Goal: Use online tool/utility: Utilize a website feature to perform a specific function

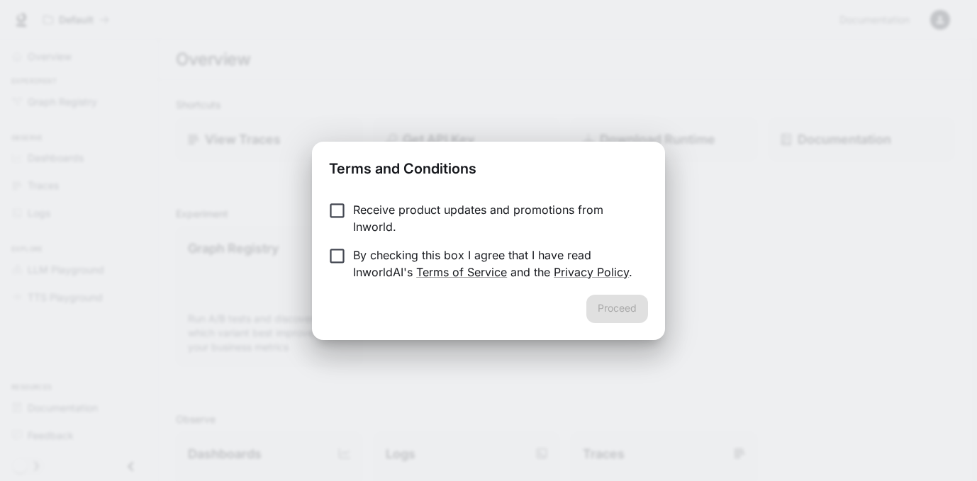
click at [437, 253] on p "By checking this box I agree that I have read InworldAI's Terms of Service and …" at bounding box center [495, 264] width 284 height 34
click at [621, 307] on button "Proceed" at bounding box center [617, 309] width 62 height 28
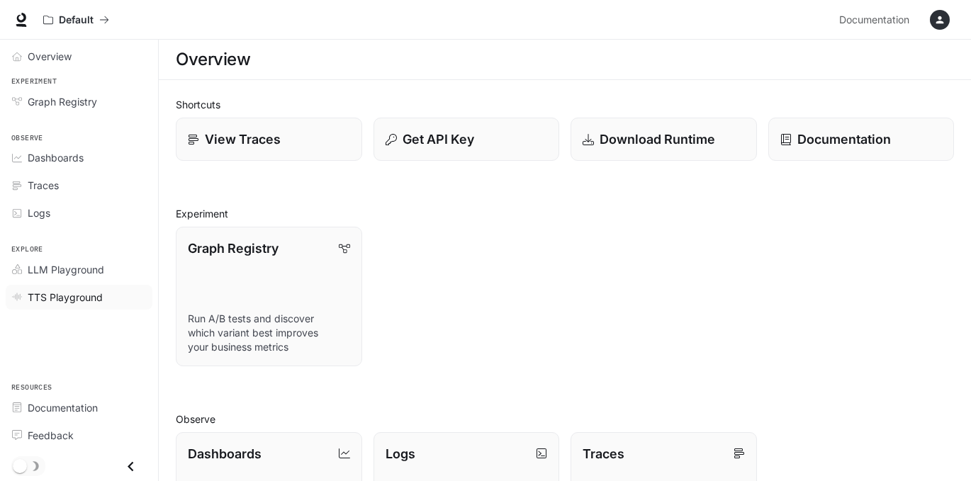
click at [69, 296] on span "TTS Playground" at bounding box center [65, 297] width 75 height 15
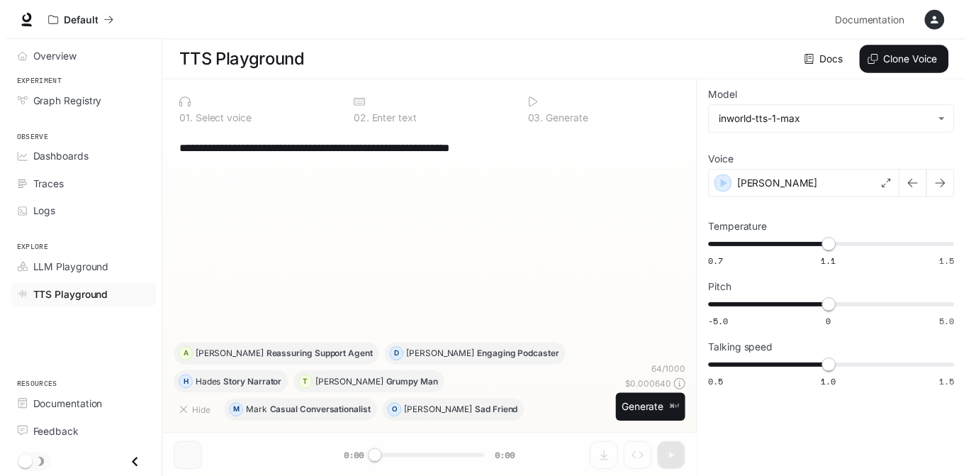
scroll to position [1, 0]
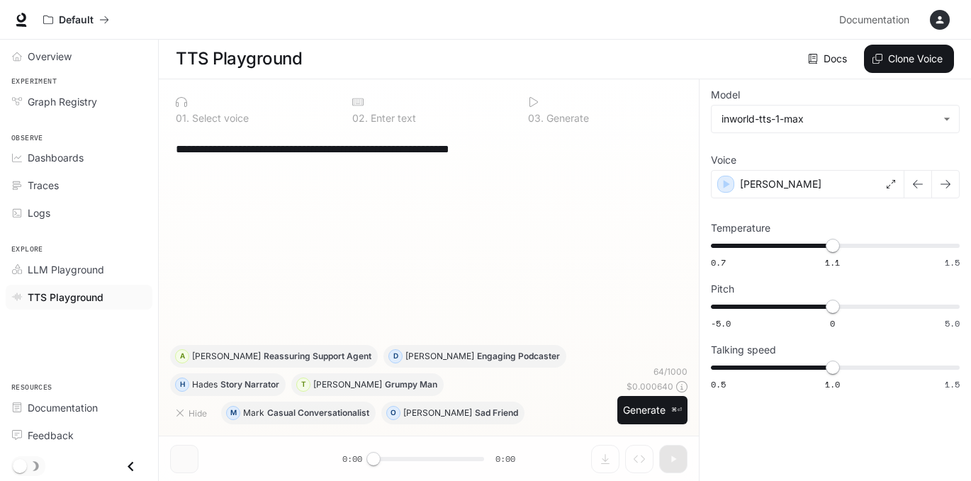
click at [537, 143] on textarea "**********" at bounding box center [429, 149] width 506 height 16
drag, startPoint x: 554, startPoint y: 150, endPoint x: 137, endPoint y: 129, distance: 418.1
click at [138, 129] on div "**********" at bounding box center [485, 240] width 971 height 482
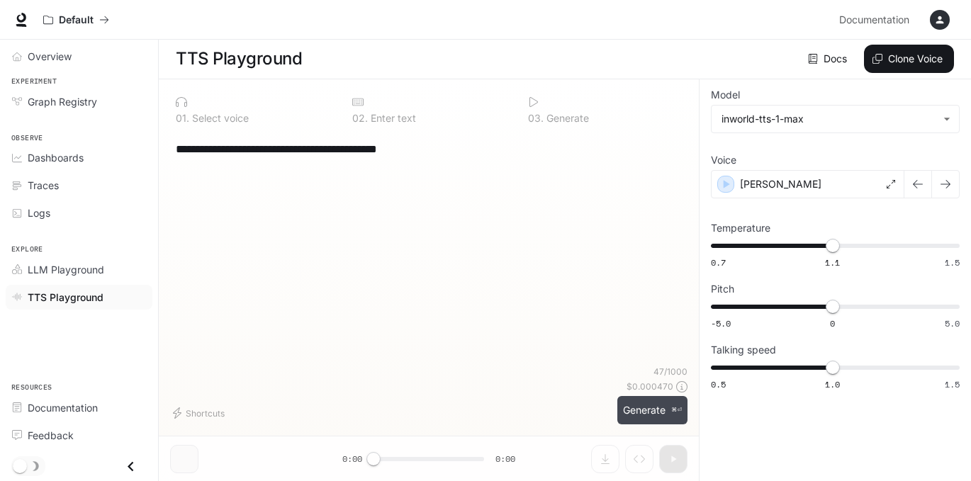
type textarea "**********"
click at [625, 415] on button "Generate ⌘⏎" at bounding box center [652, 410] width 70 height 29
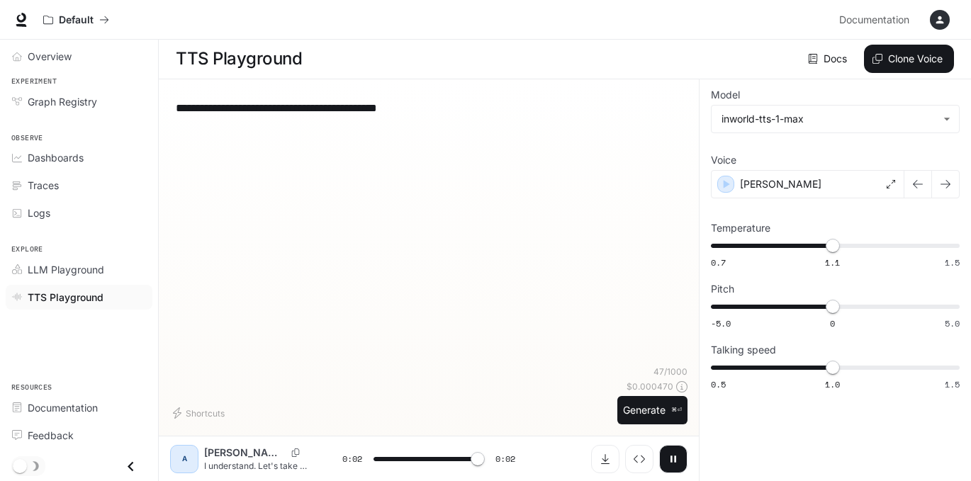
type input "*"
click at [754, 189] on p "[PERSON_NAME]" at bounding box center [781, 184] width 82 height 14
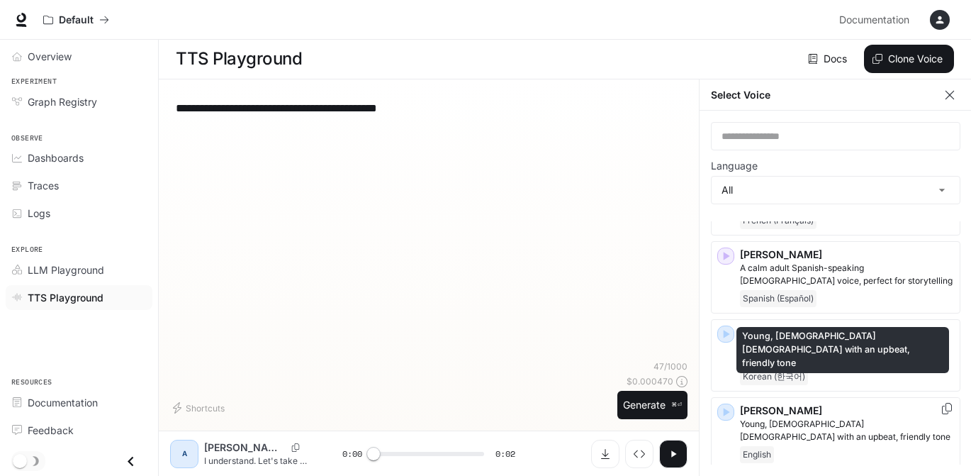
scroll to position [2207, 0]
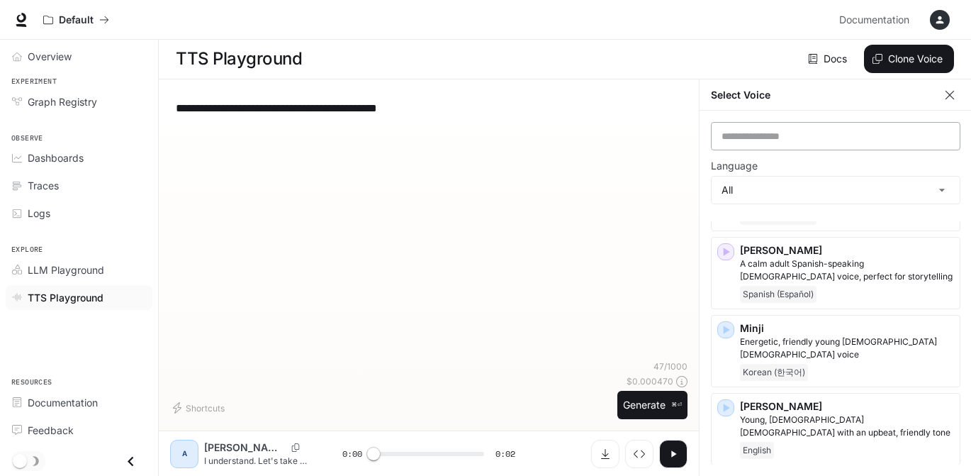
click at [752, 143] on div "​" at bounding box center [836, 136] width 250 height 28
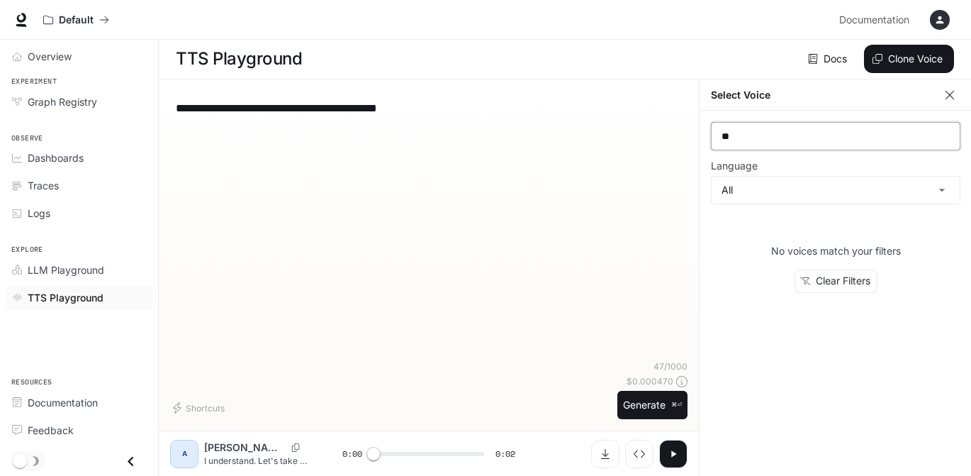
type input "*"
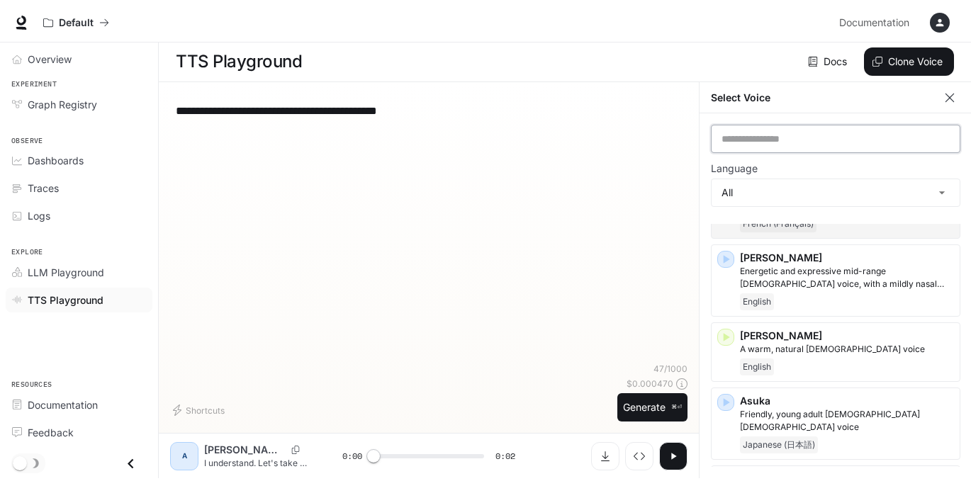
scroll to position [88, 0]
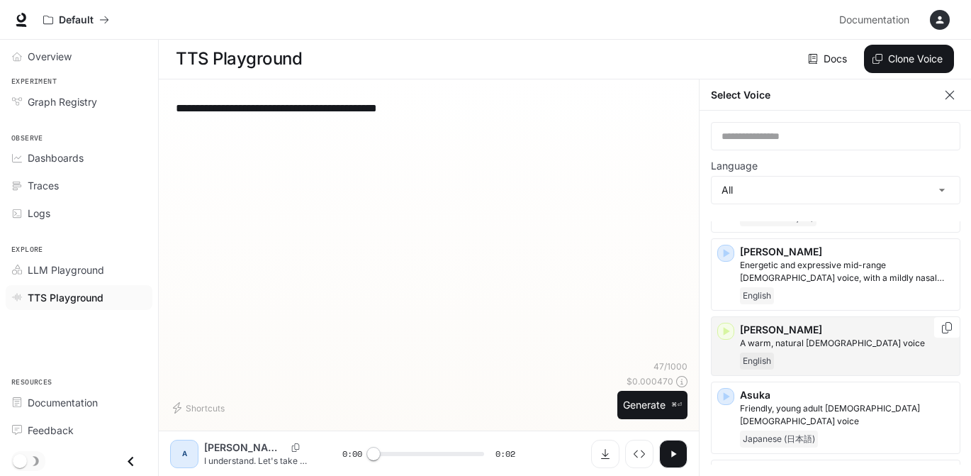
click at [852, 334] on p "[PERSON_NAME]" at bounding box center [847, 330] width 214 height 14
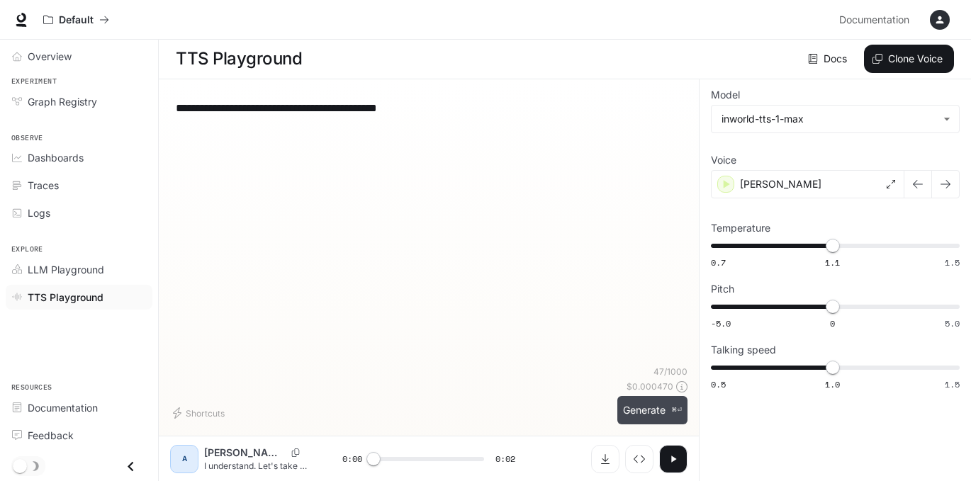
click at [632, 408] on button "Generate ⌘⏎" at bounding box center [652, 410] width 70 height 29
type input "*"
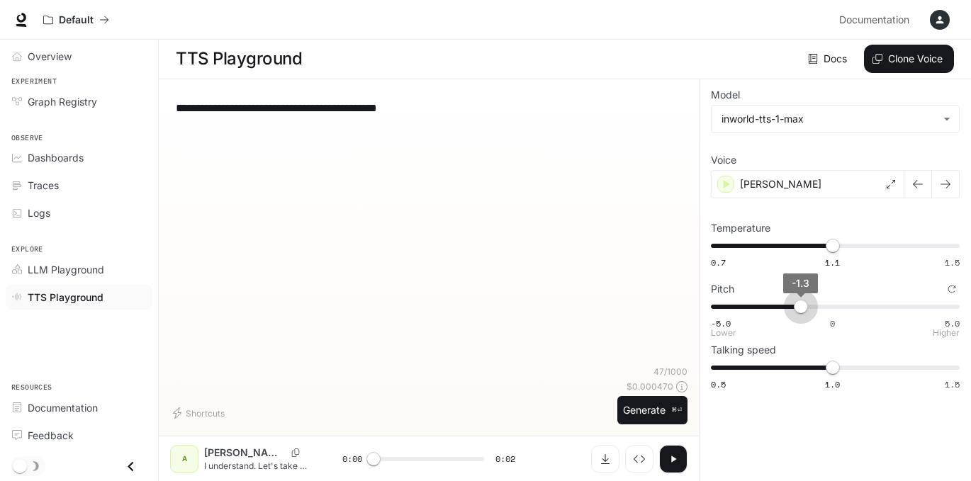
type input "****"
drag, startPoint x: 832, startPoint y: 308, endPoint x: 796, endPoint y: 312, distance: 35.6
click at [796, 312] on span "-1.3" at bounding box center [801, 307] width 14 height 14
click at [654, 405] on button "Generate ⌘⏎" at bounding box center [652, 410] width 70 height 29
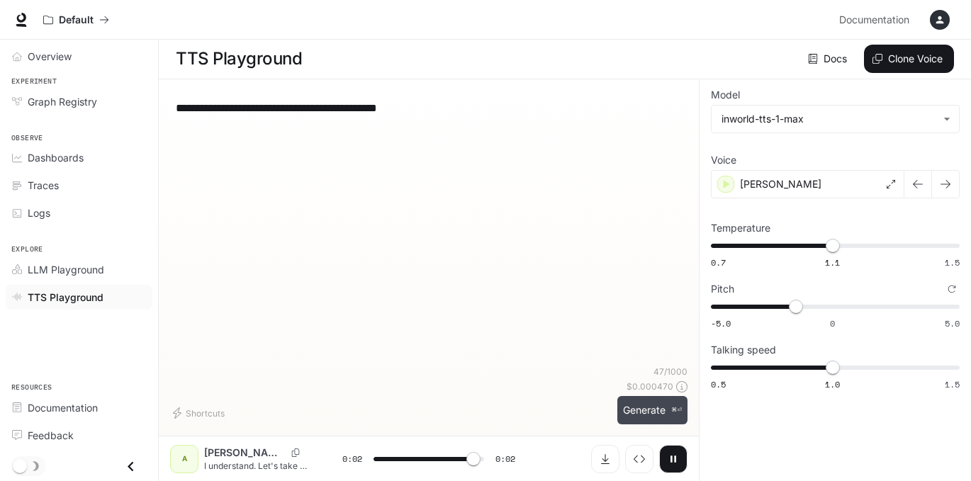
type input "*"
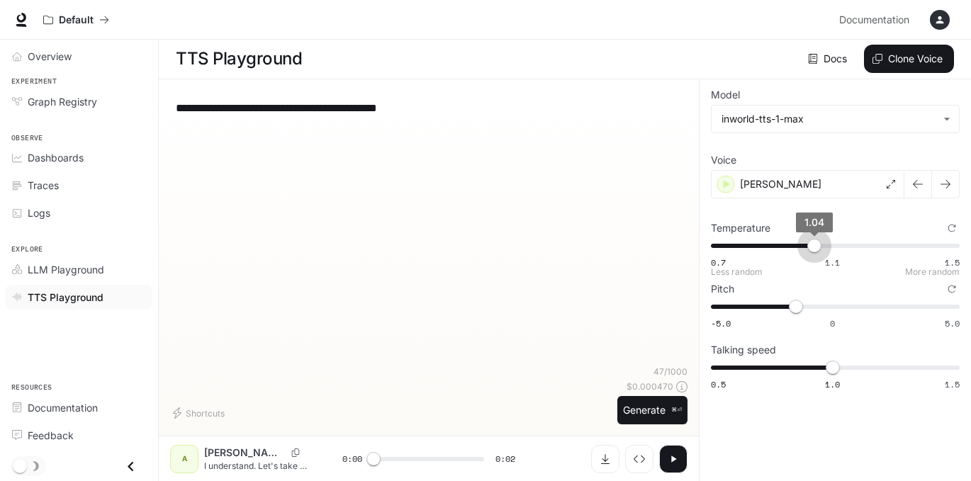
type input "****"
drag, startPoint x: 834, startPoint y: 250, endPoint x: 810, endPoint y: 250, distance: 24.1
click at [810, 250] on span "1.03" at bounding box center [811, 246] width 14 height 14
click at [642, 415] on button "Generate ⌘⏎" at bounding box center [652, 410] width 70 height 29
click at [644, 416] on button "Generate ⌘⏎" at bounding box center [652, 410] width 70 height 29
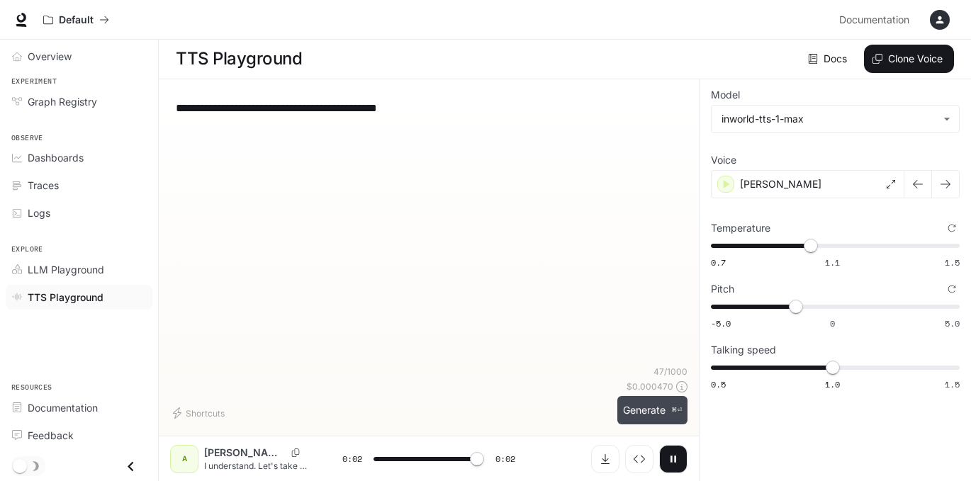
type input "*"
type input "***"
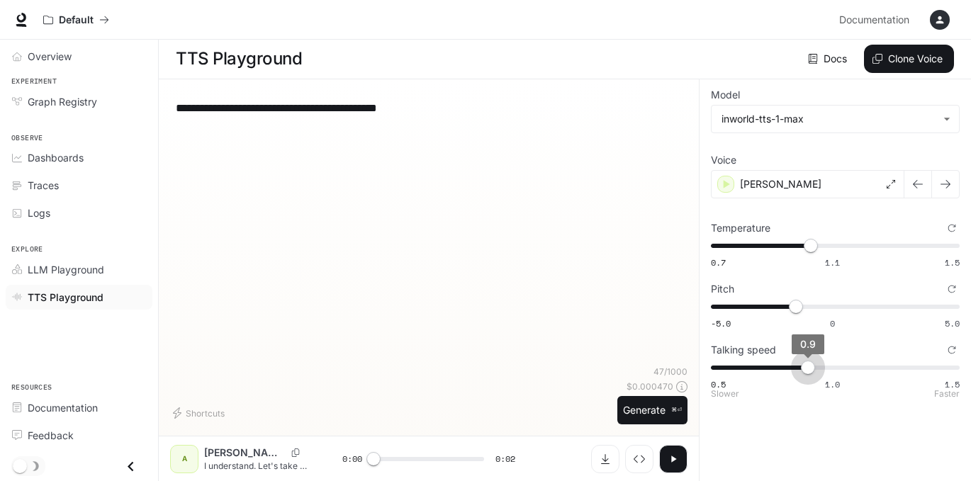
drag, startPoint x: 826, startPoint y: 366, endPoint x: 817, endPoint y: 368, distance: 8.6
click at [815, 368] on span "0.9" at bounding box center [808, 368] width 14 height 14
click at [652, 408] on button "Generate ⌘⏎" at bounding box center [652, 410] width 70 height 29
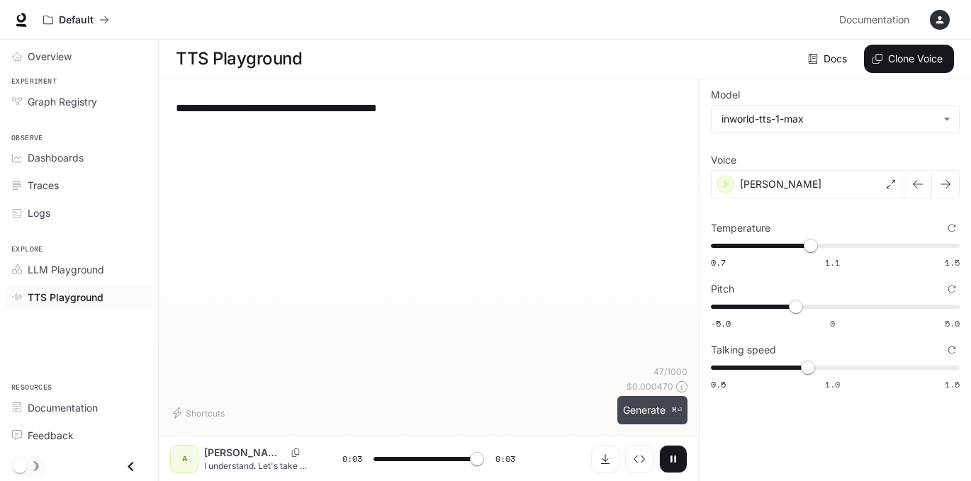
type input "*"
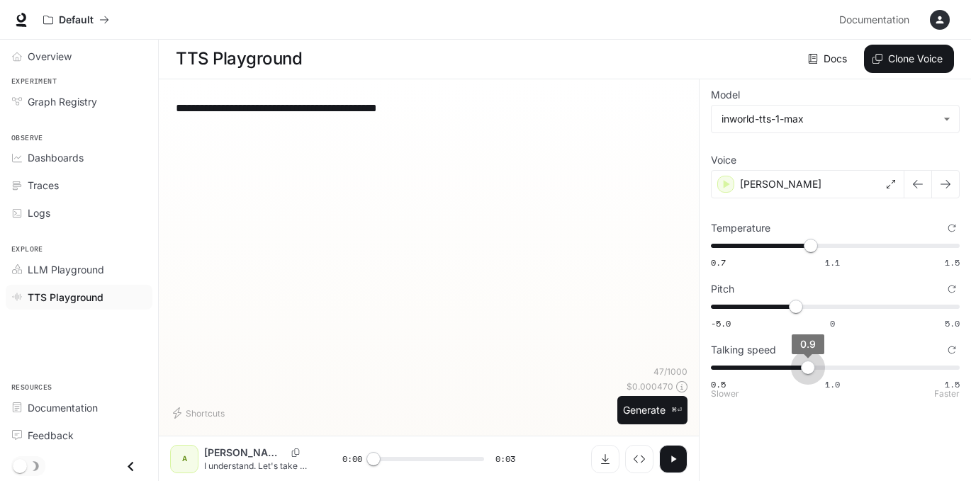
type input "*"
drag, startPoint x: 806, startPoint y: 367, endPoint x: 824, endPoint y: 367, distance: 18.4
click at [826, 367] on span "1" at bounding box center [833, 368] width 14 height 14
type input "****"
drag, startPoint x: 793, startPoint y: 308, endPoint x: 782, endPoint y: 310, distance: 11.4
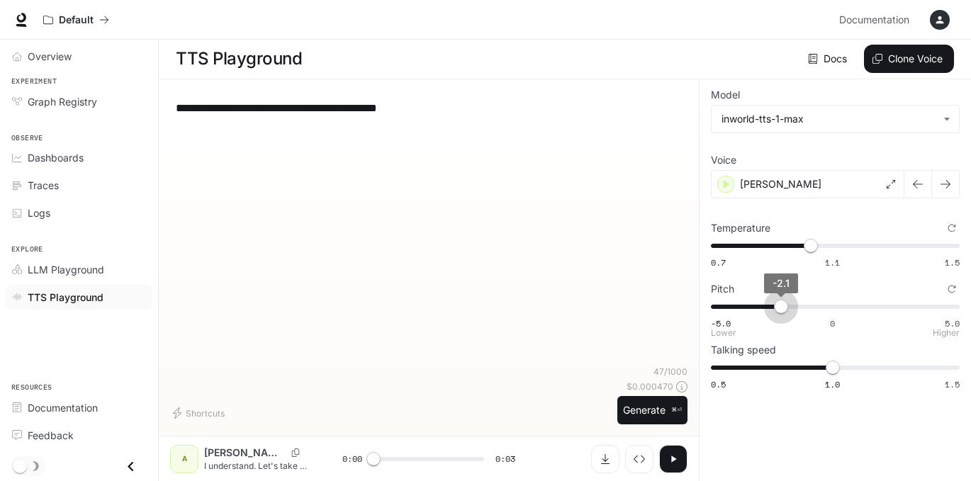
click at [782, 310] on span "-2.1" at bounding box center [781, 307] width 14 height 14
click at [625, 415] on button "Generate ⌘⏎" at bounding box center [652, 410] width 70 height 29
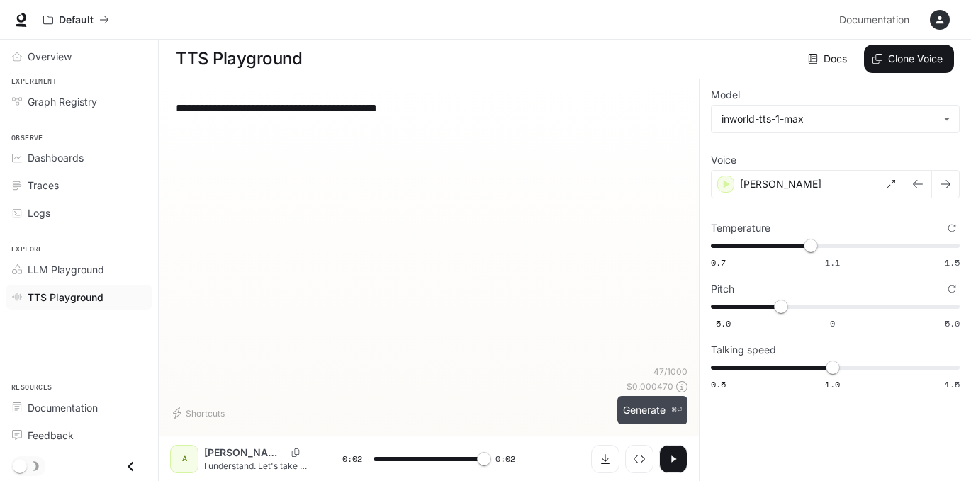
type input "*"
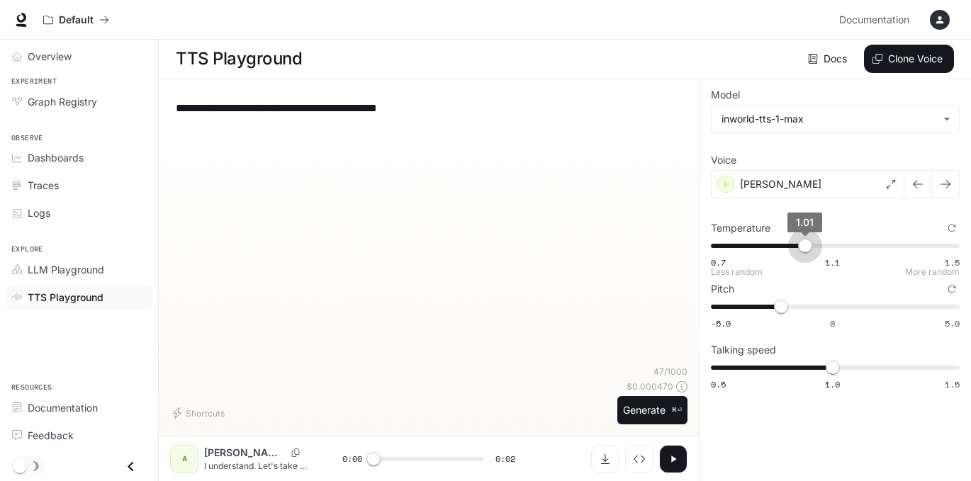
type input "*"
drag, startPoint x: 809, startPoint y: 248, endPoint x: 801, endPoint y: 250, distance: 7.9
click at [801, 250] on span "1" at bounding box center [802, 246] width 14 height 14
click at [620, 405] on button "Generate ⌘⏎" at bounding box center [652, 410] width 70 height 29
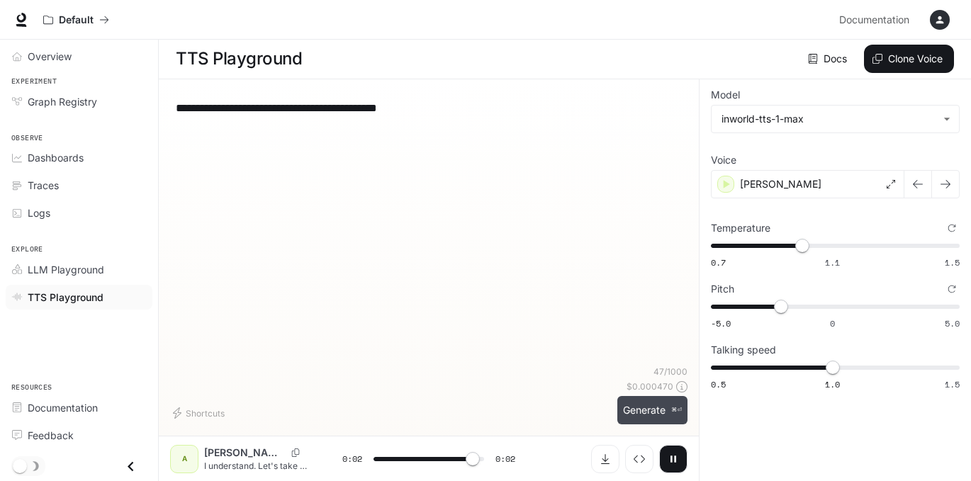
type input "*"
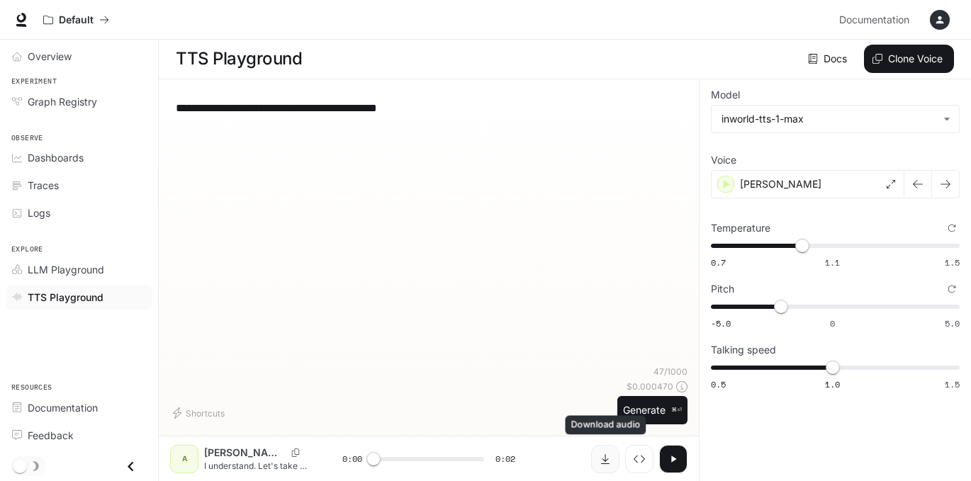
click at [600, 457] on icon "Download audio" at bounding box center [605, 459] width 11 height 11
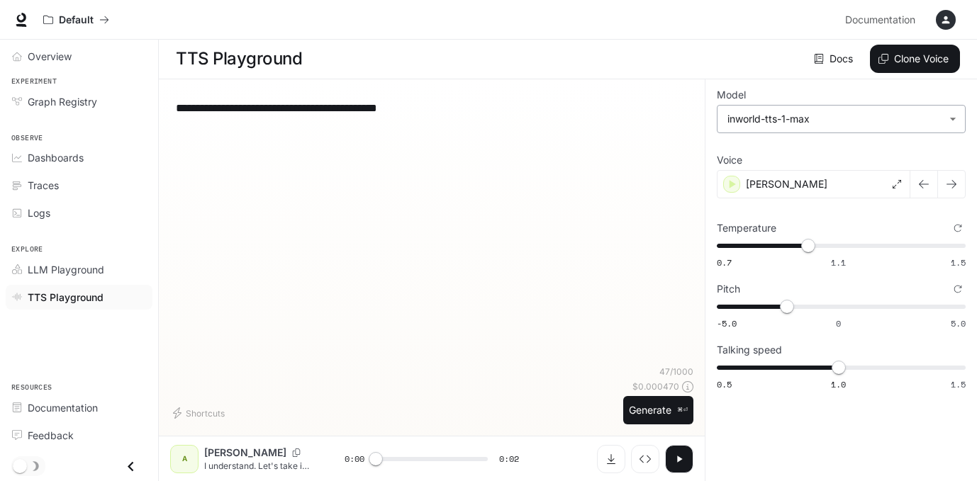
click at [776, 121] on body "**********" at bounding box center [488, 240] width 977 height 482
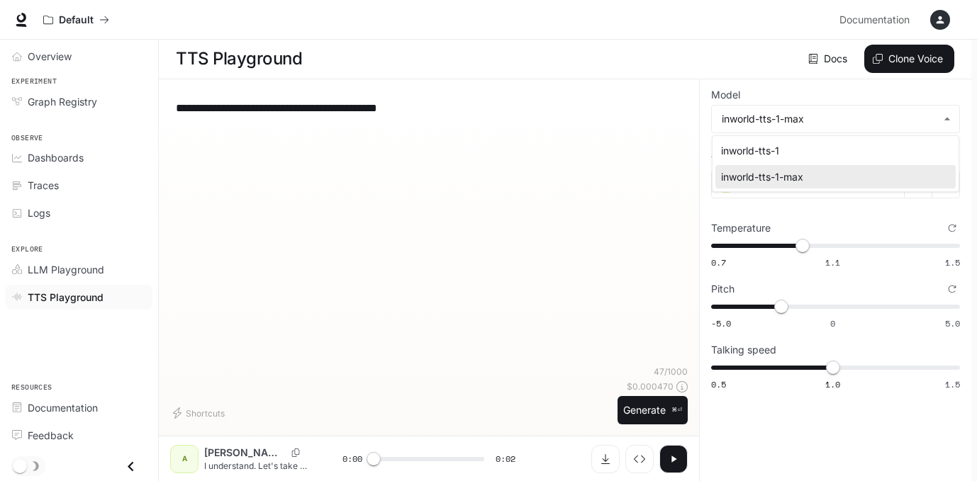
click at [636, 164] on div at bounding box center [488, 240] width 977 height 481
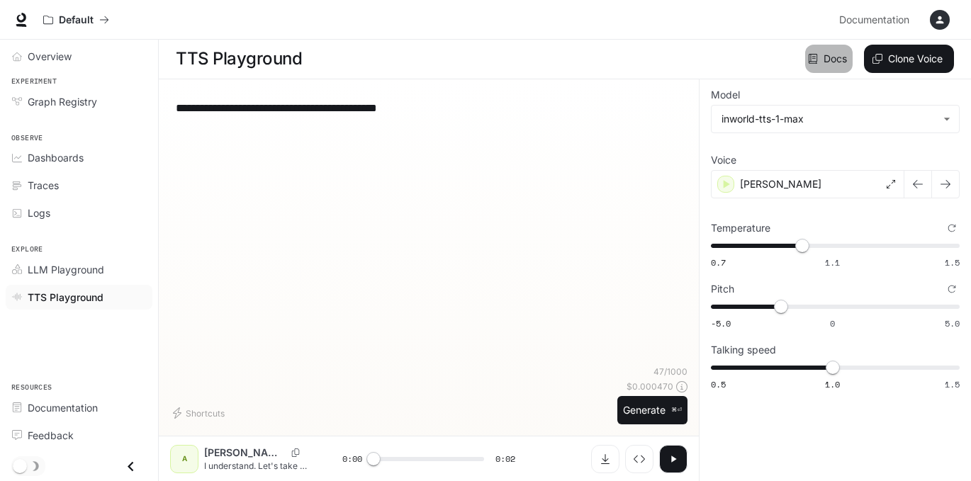
click at [823, 60] on link "Docs" at bounding box center [828, 59] width 47 height 28
